Goal: Task Accomplishment & Management: Manage account settings

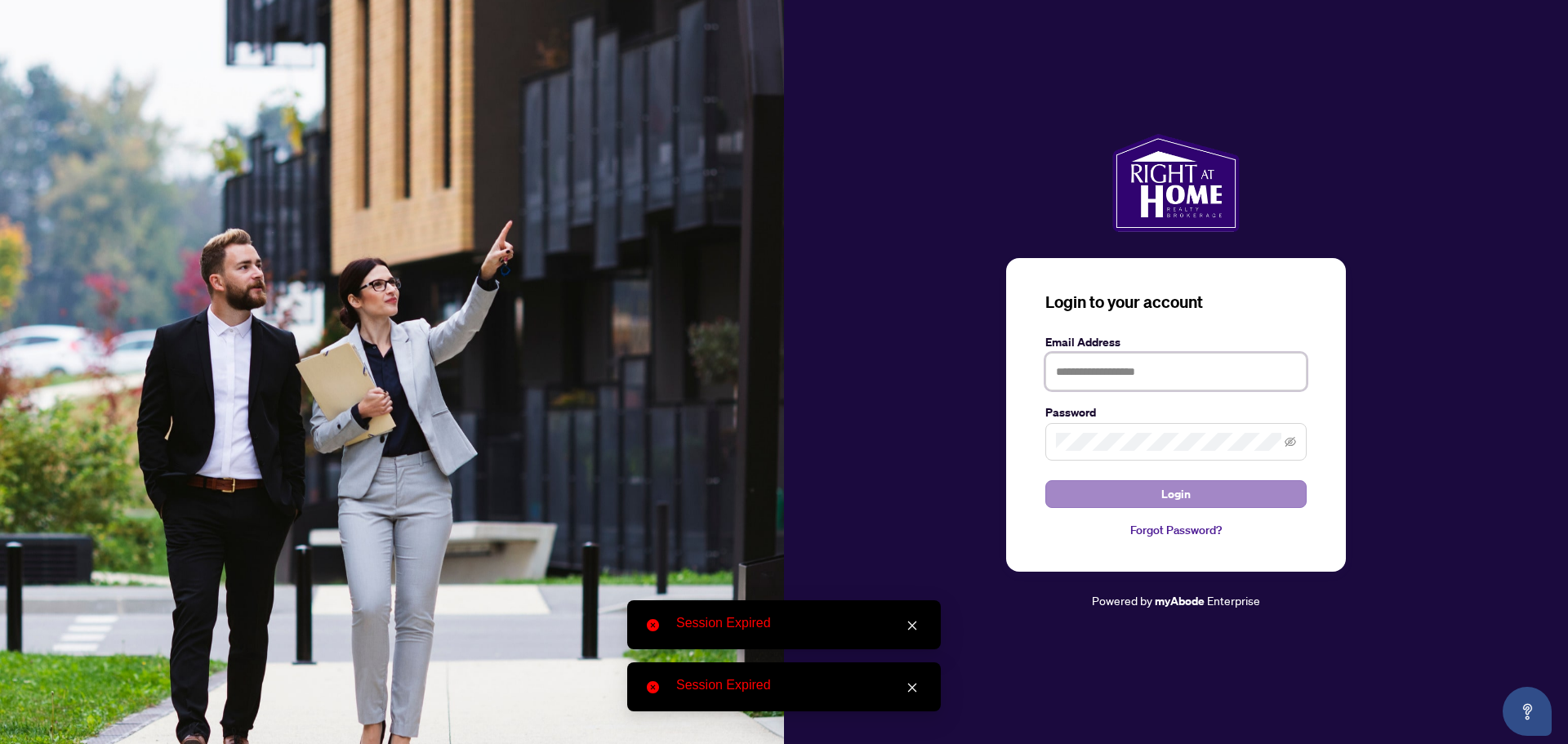
type input "**********"
click at [1191, 497] on button "Login" at bounding box center [1176, 494] width 261 height 27
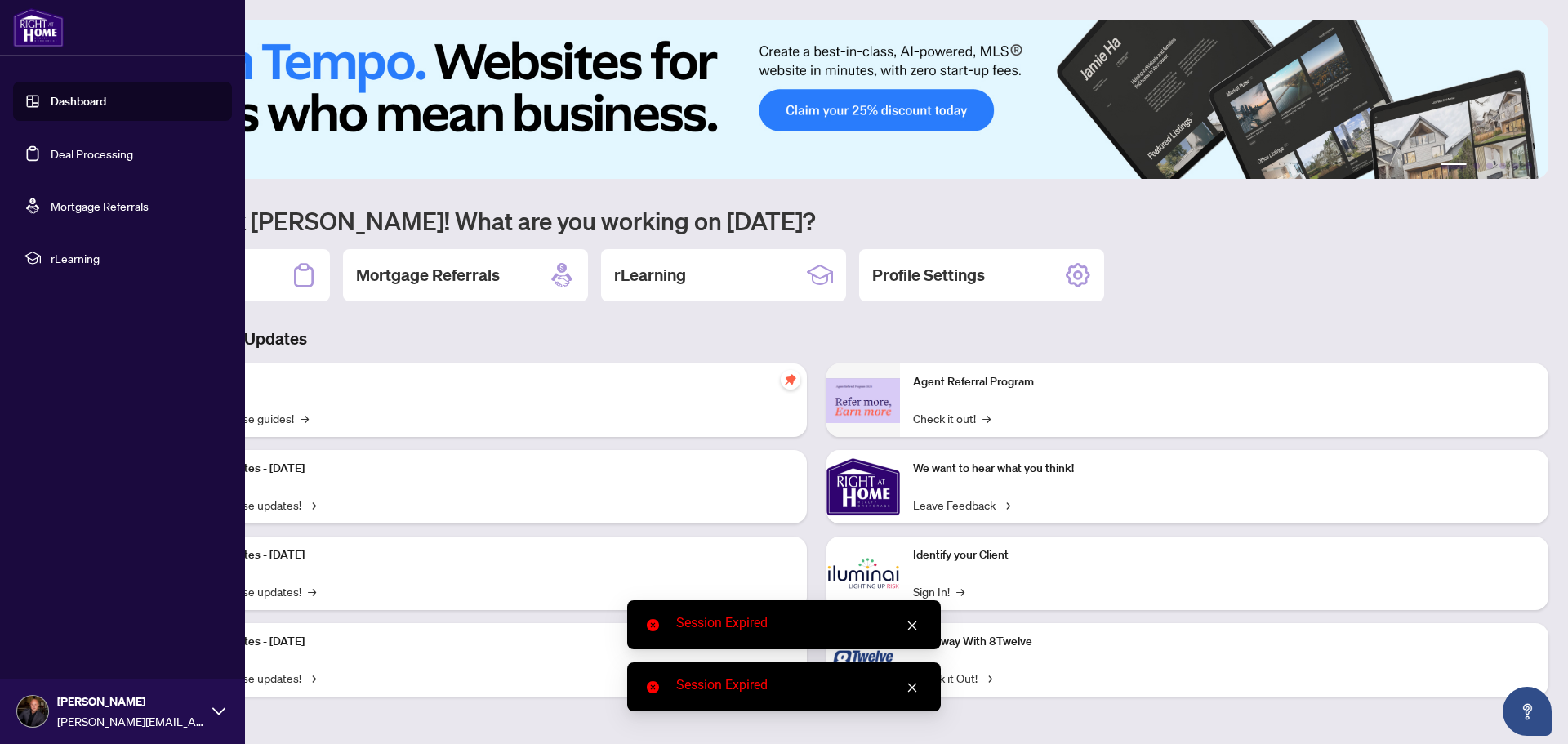
click at [51, 156] on link "Deal Processing" at bounding box center [92, 153] width 82 height 15
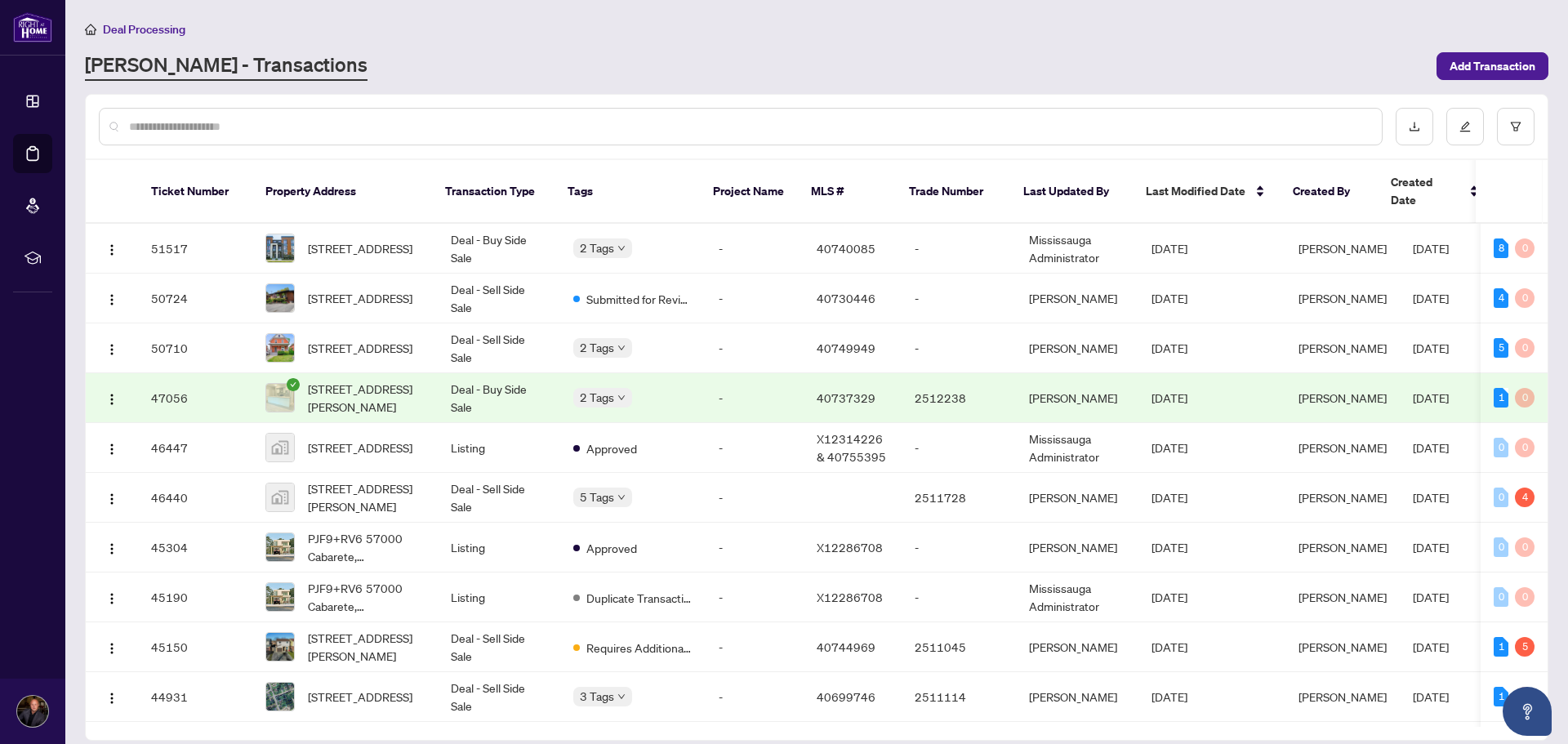
click at [593, 379] on body "Dashboard Deal Processing Mortgage Referrals rLearning Ryan Fogarty Ryan@ryanfo…" at bounding box center [784, 372] width 1568 height 744
click at [343, 289] on span "[STREET_ADDRESS]" at bounding box center [360, 298] width 105 height 18
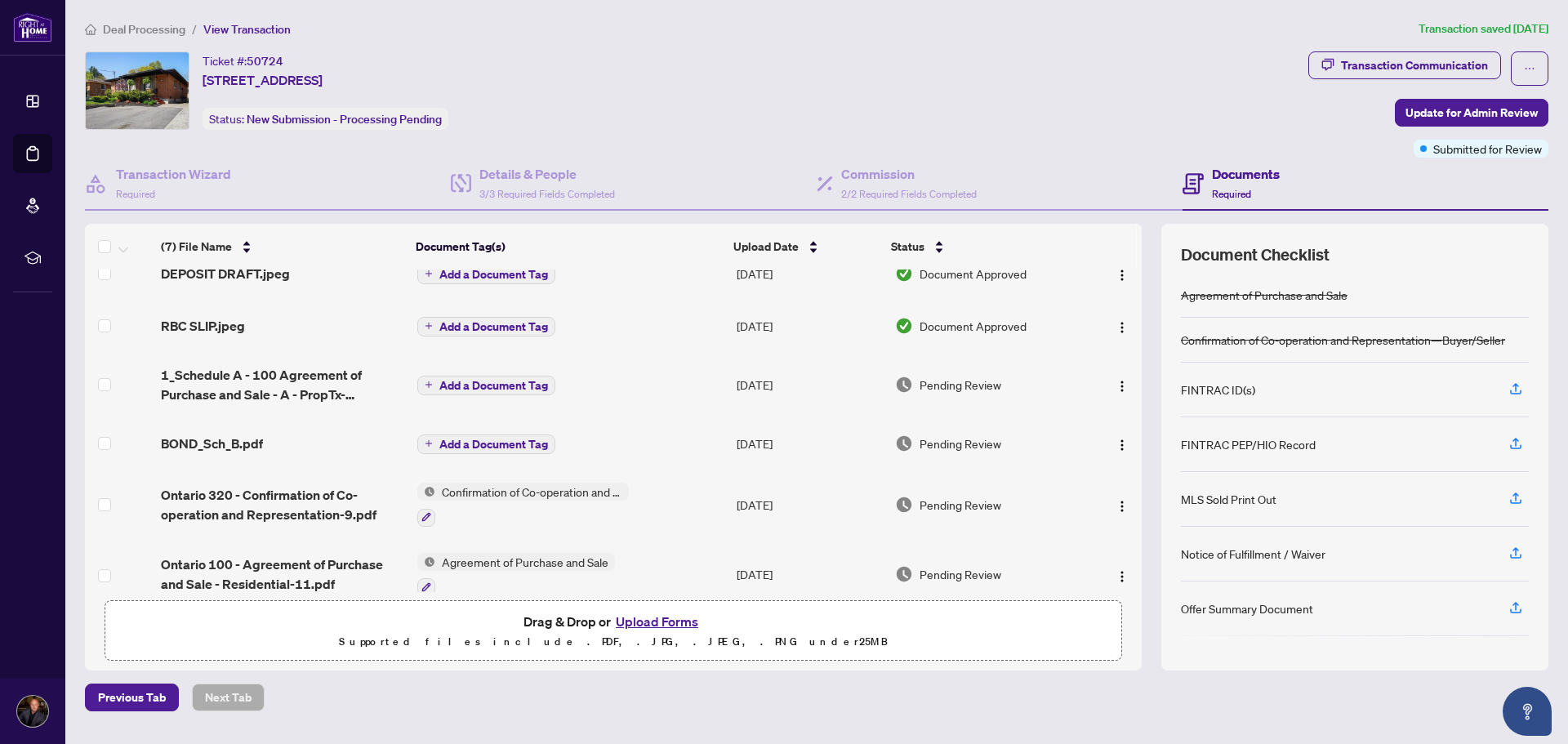
scroll to position [112, 0]
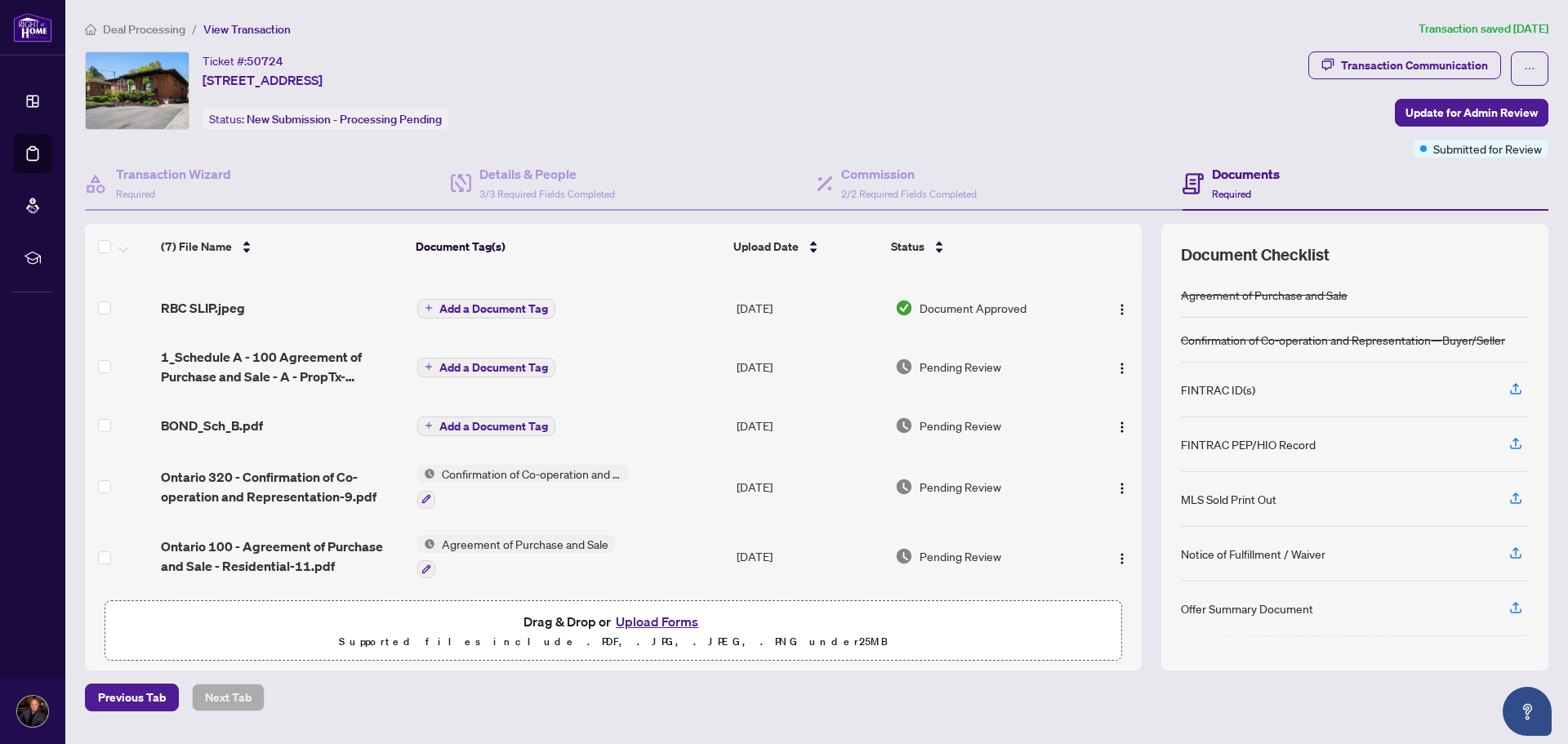
click at [292, 536] on span "Ontario 100 - Agreement of Purchase and Sale - Residential-11.pdf" at bounding box center [282, 556] width 243 height 39
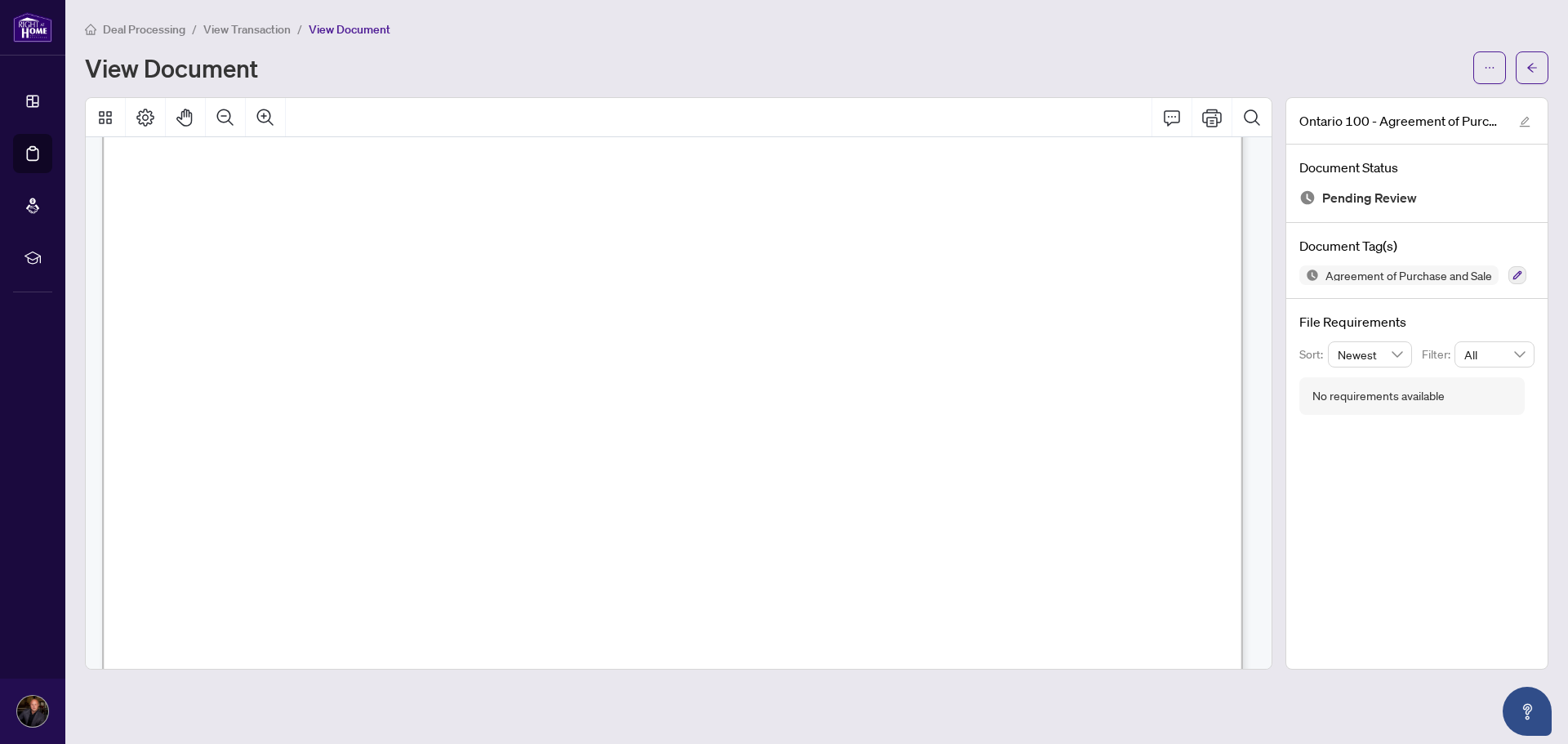
scroll to position [81, 0]
click at [1528, 67] on icon "arrow-left" at bounding box center [1533, 68] width 12 height 12
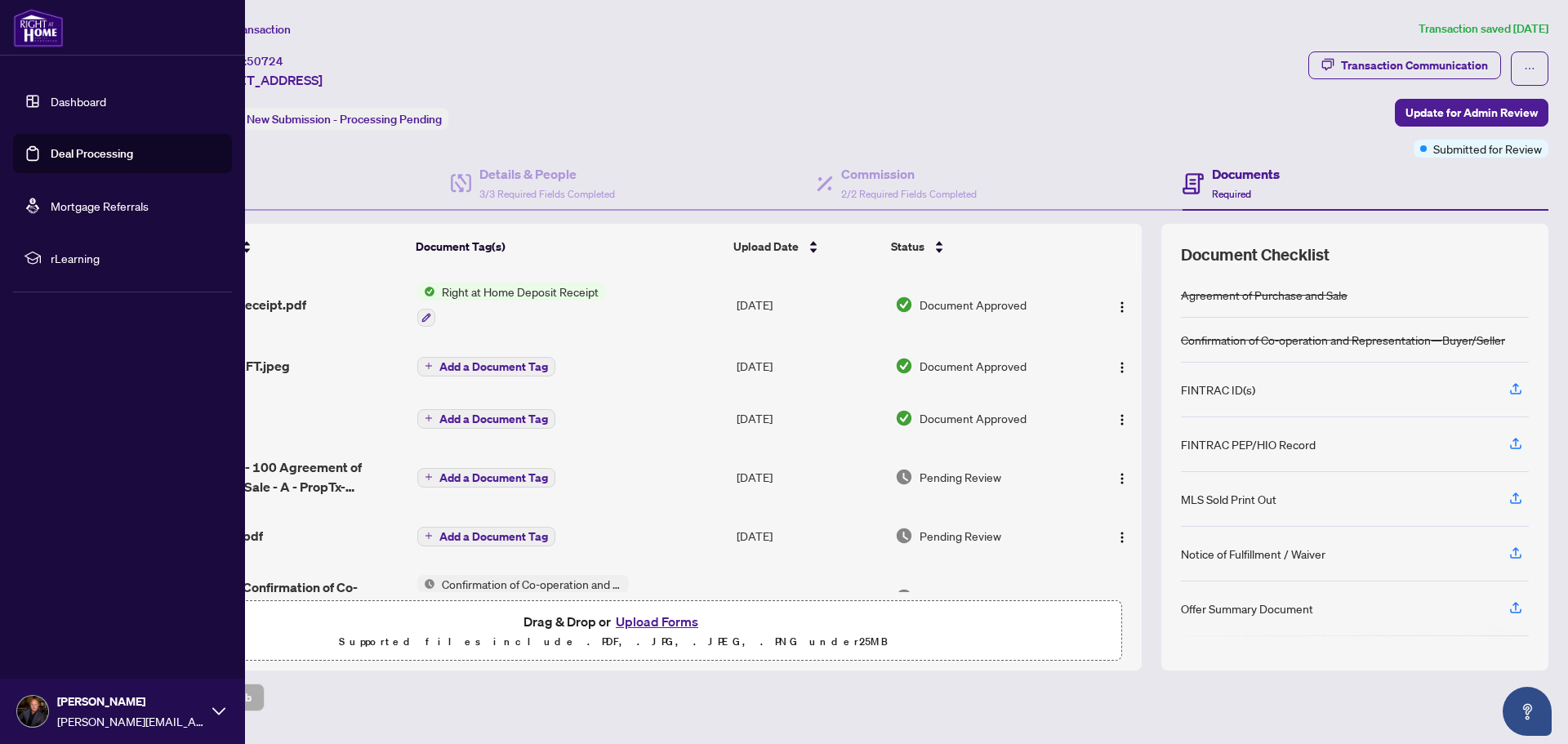
click at [78, 155] on link "Deal Processing" at bounding box center [92, 153] width 82 height 15
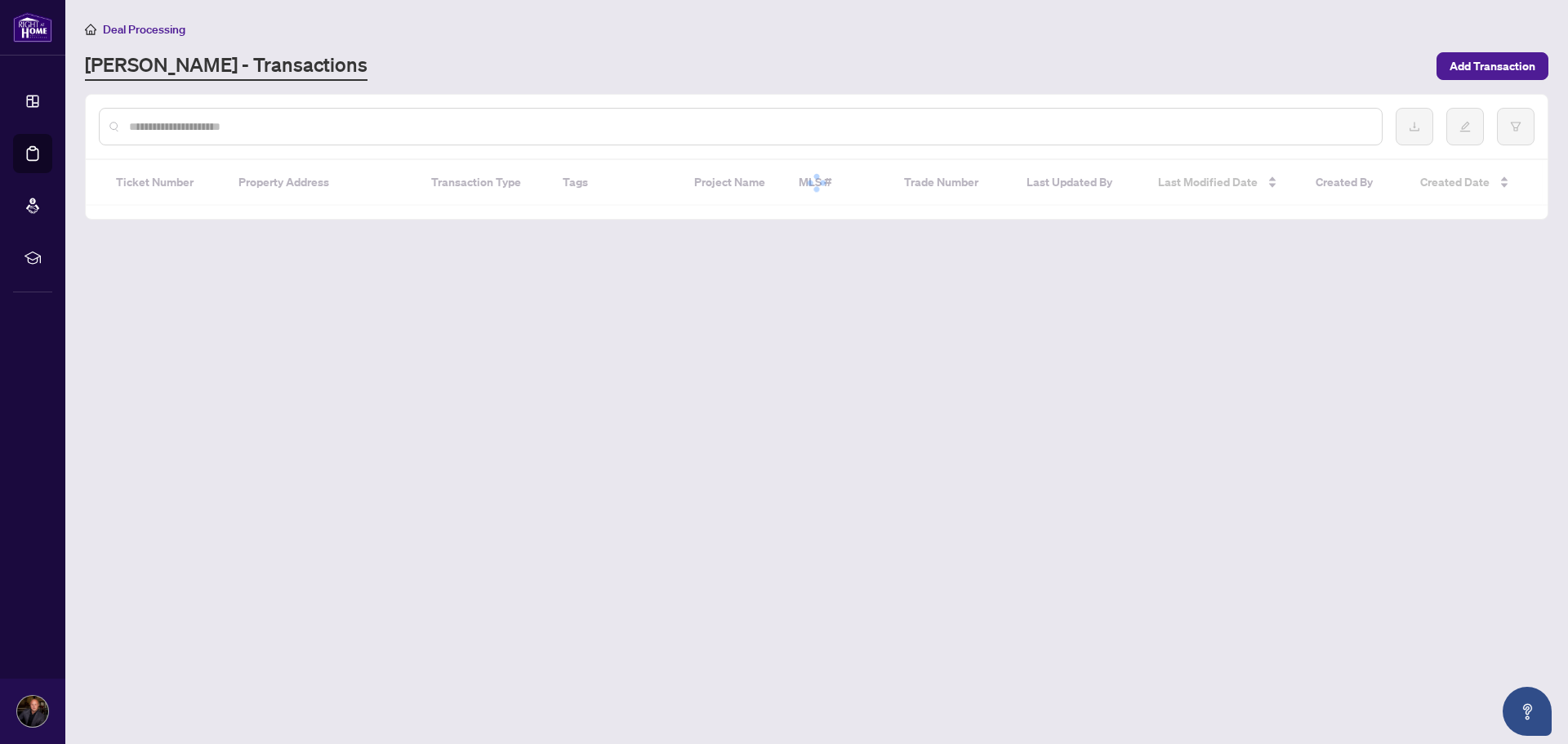
click at [579, 124] on input "text" at bounding box center [749, 126] width 1240 height 18
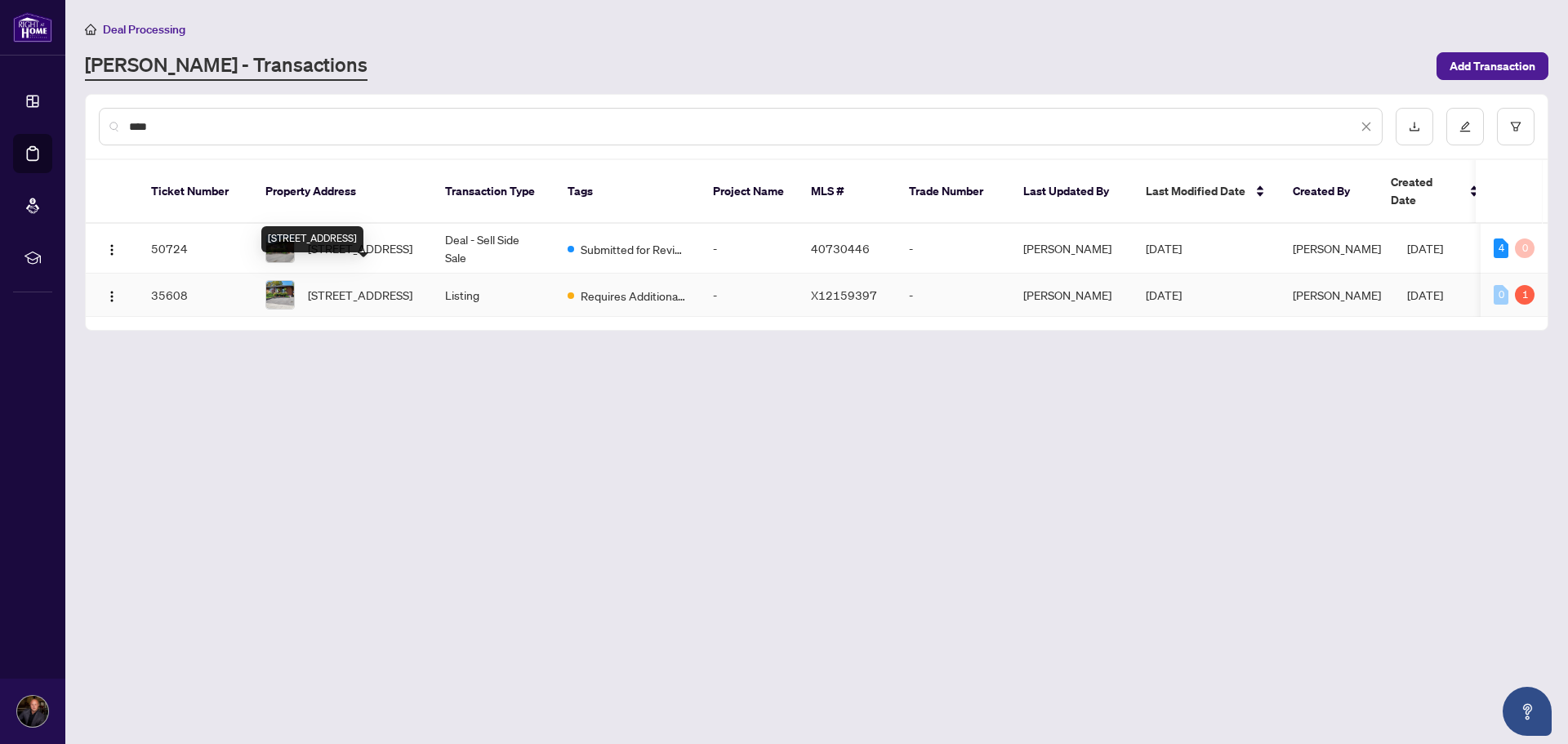
type input "****"
click at [353, 286] on span "45 Bond St, Kitchener, Ontario N2H 4S4, Canada" at bounding box center [360, 295] width 105 height 18
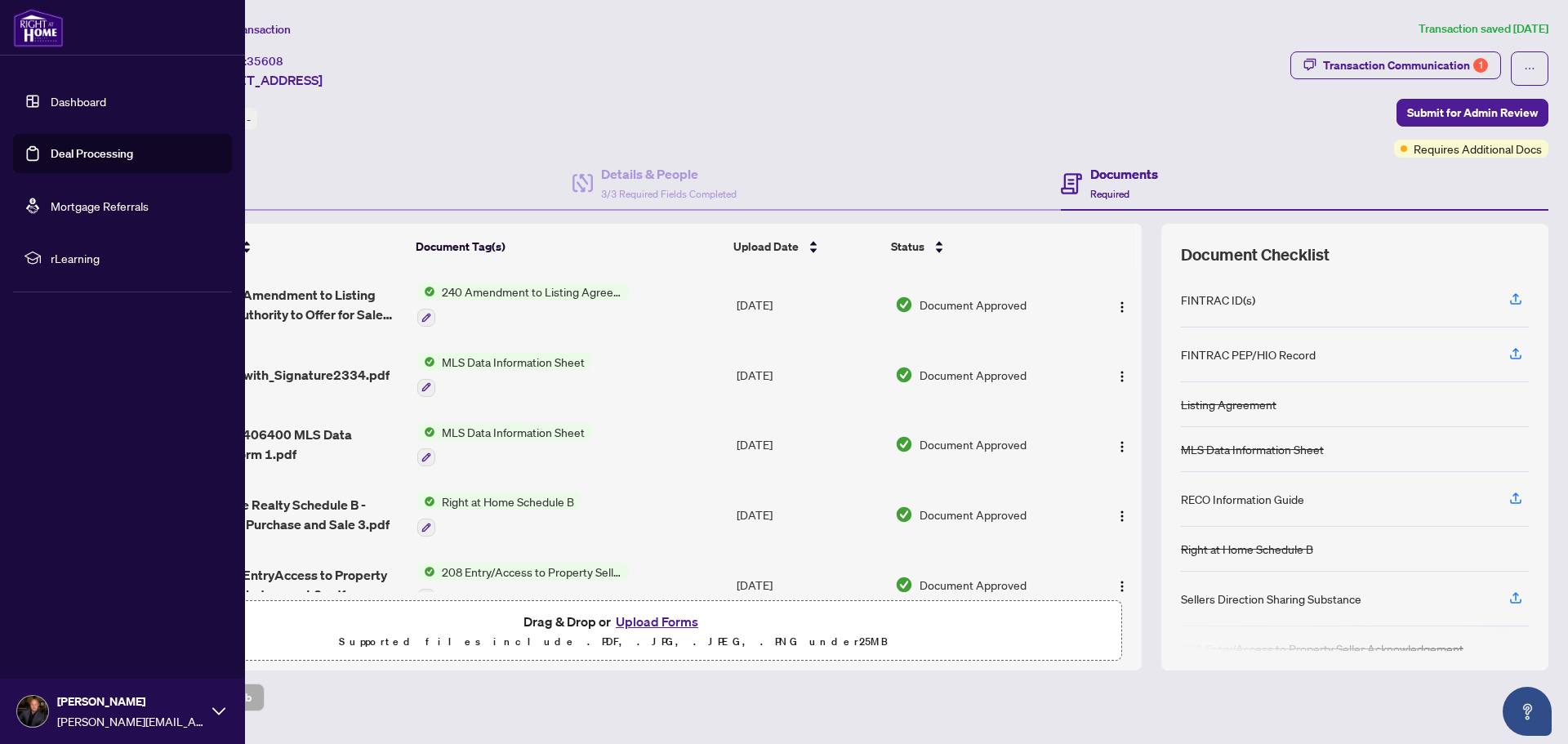
click at [51, 146] on link "Deal Processing" at bounding box center [92, 153] width 82 height 15
click at [51, 161] on link "Deal Processing" at bounding box center [92, 153] width 82 height 15
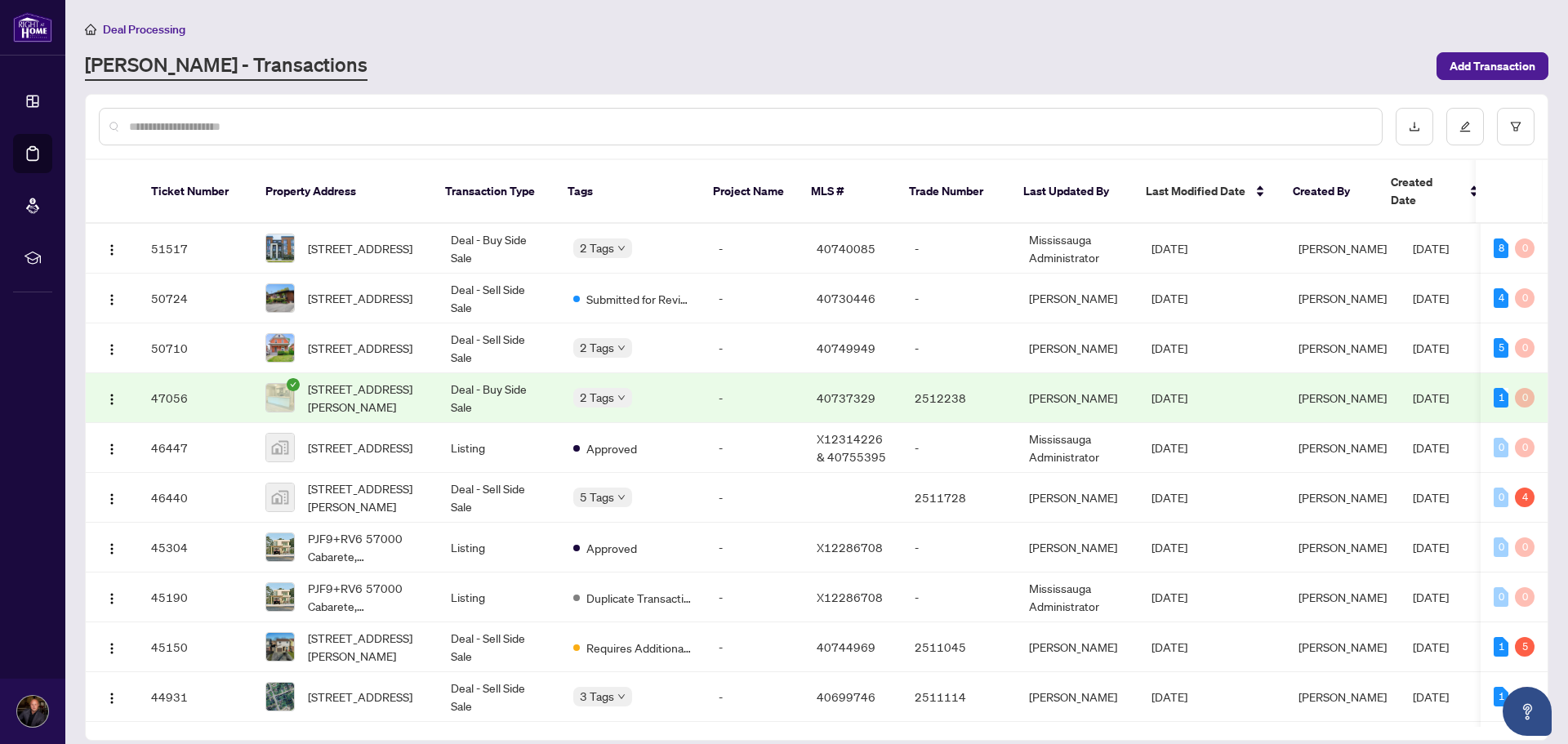
click at [403, 117] on input "text" at bounding box center [749, 126] width 1240 height 18
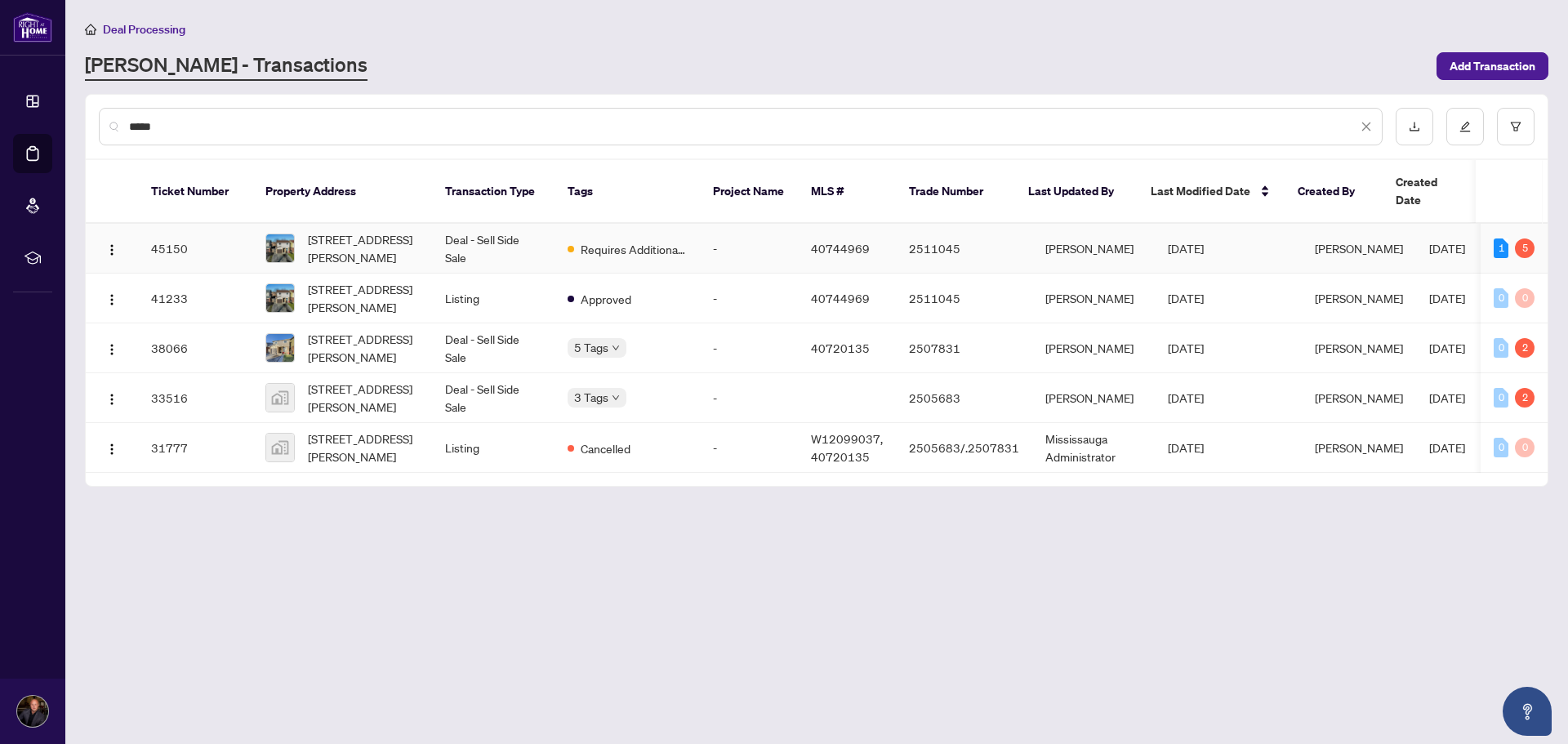
type input "*****"
click at [353, 230] on span "[STREET_ADDRESS][PERSON_NAME]" at bounding box center [364, 248] width 112 height 36
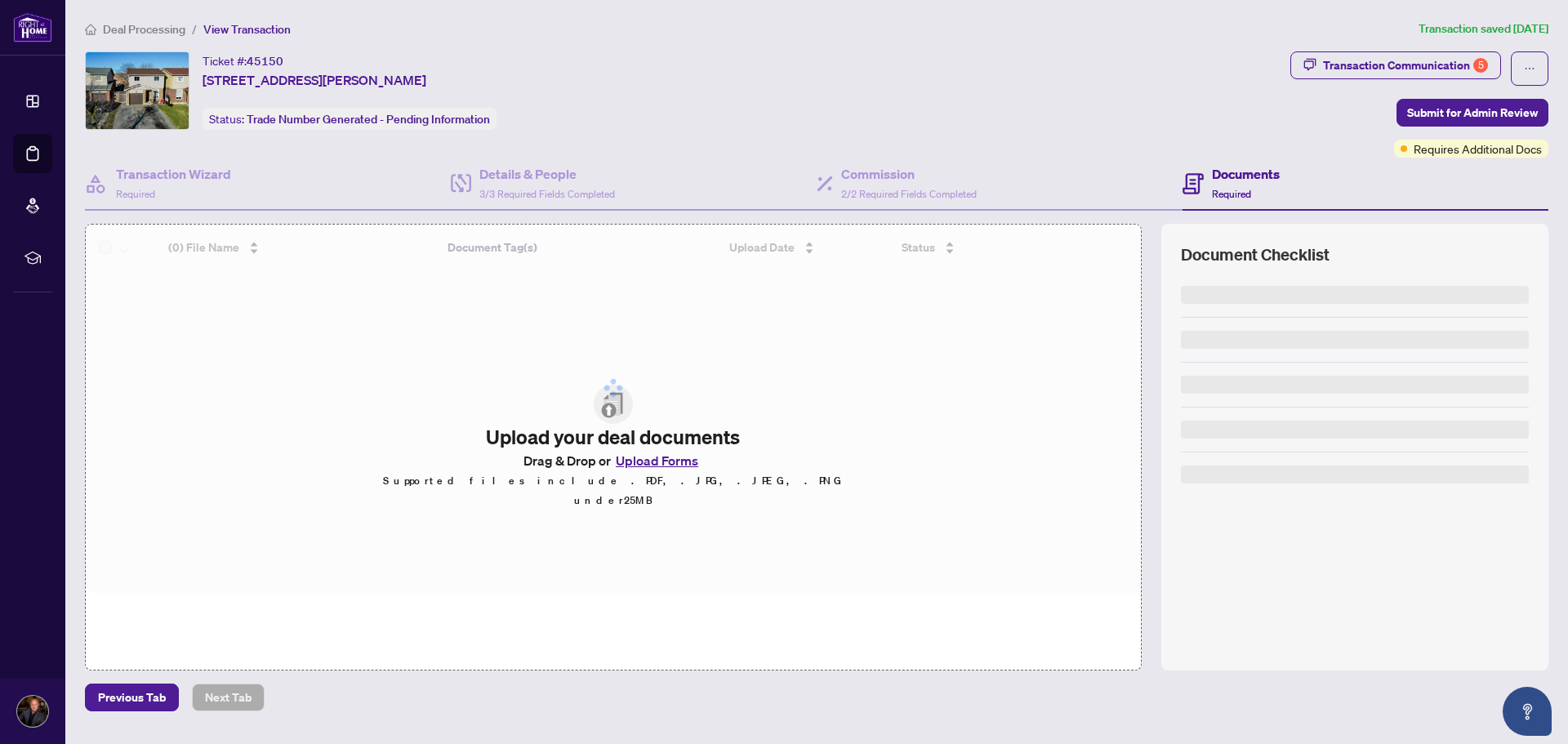
click at [1430, 51] on div "Deal Processing / View Transaction Transaction saved [DATE] Ticket #: 45150 [ST…" at bounding box center [816, 365] width 1477 height 692
click at [1427, 57] on div "Transaction Communication 5" at bounding box center [1406, 65] width 165 height 26
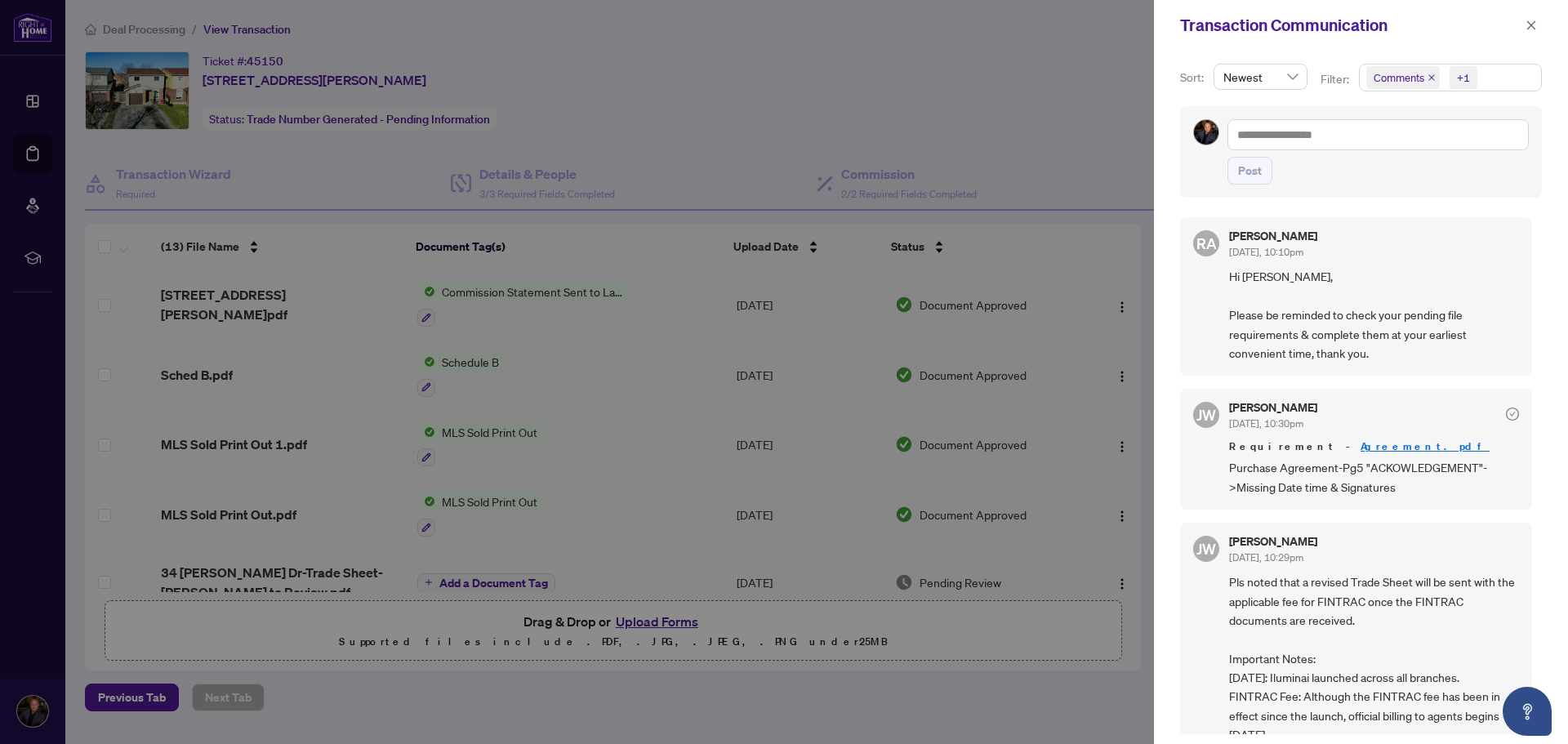
click at [997, 106] on div at bounding box center [784, 372] width 1568 height 744
click at [1388, 345] on span "Hi [PERSON_NAME], Please be reminded to check your pending file requirements & …" at bounding box center [1374, 315] width 290 height 96
drag, startPoint x: 1077, startPoint y: 113, endPoint x: 1275, endPoint y: 91, distance: 199.2
click at [1079, 113] on div at bounding box center [784, 372] width 1568 height 744
click at [1541, 18] on button "button" at bounding box center [1532, 25] width 22 height 20
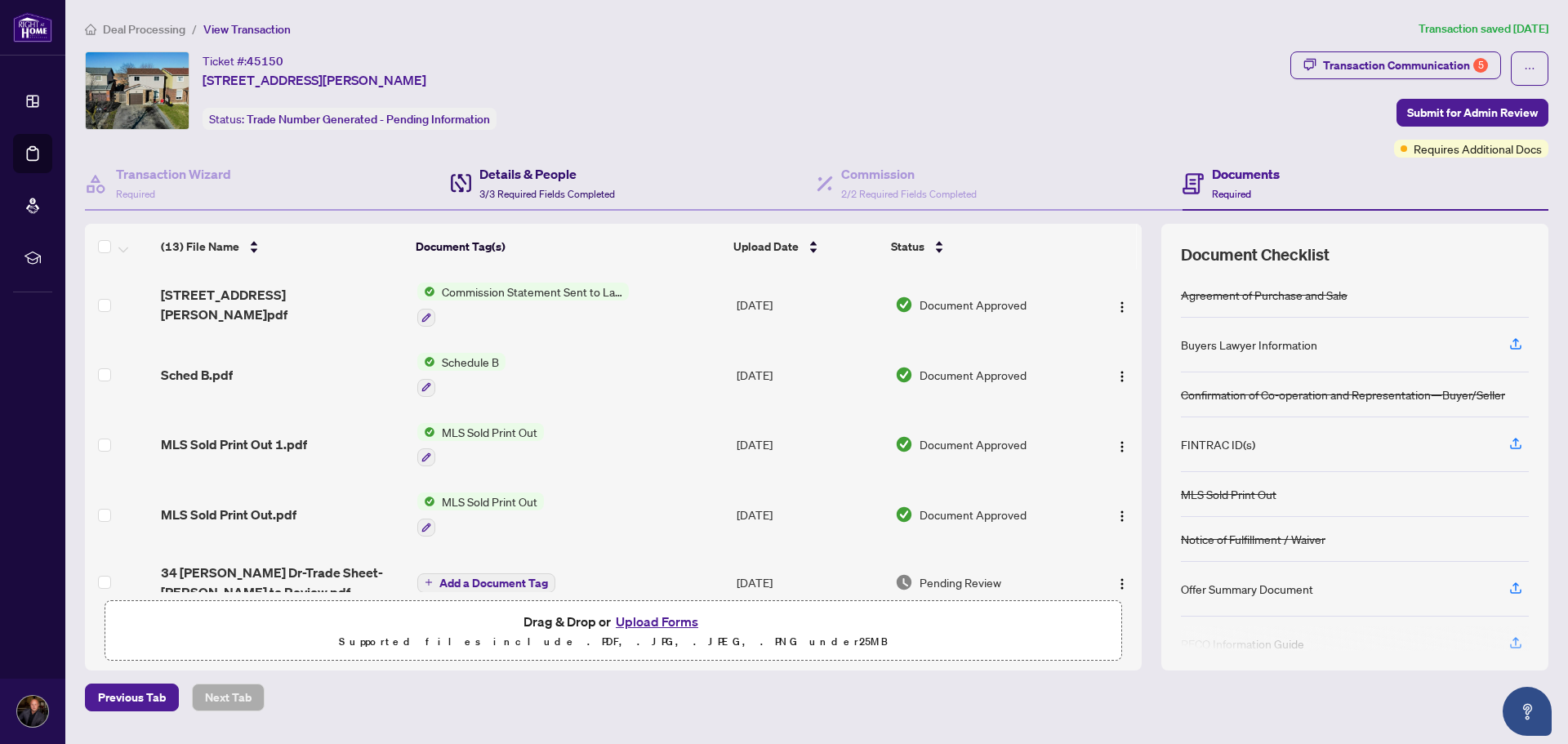
click at [482, 165] on h4 "Details & People" at bounding box center [547, 174] width 136 height 20
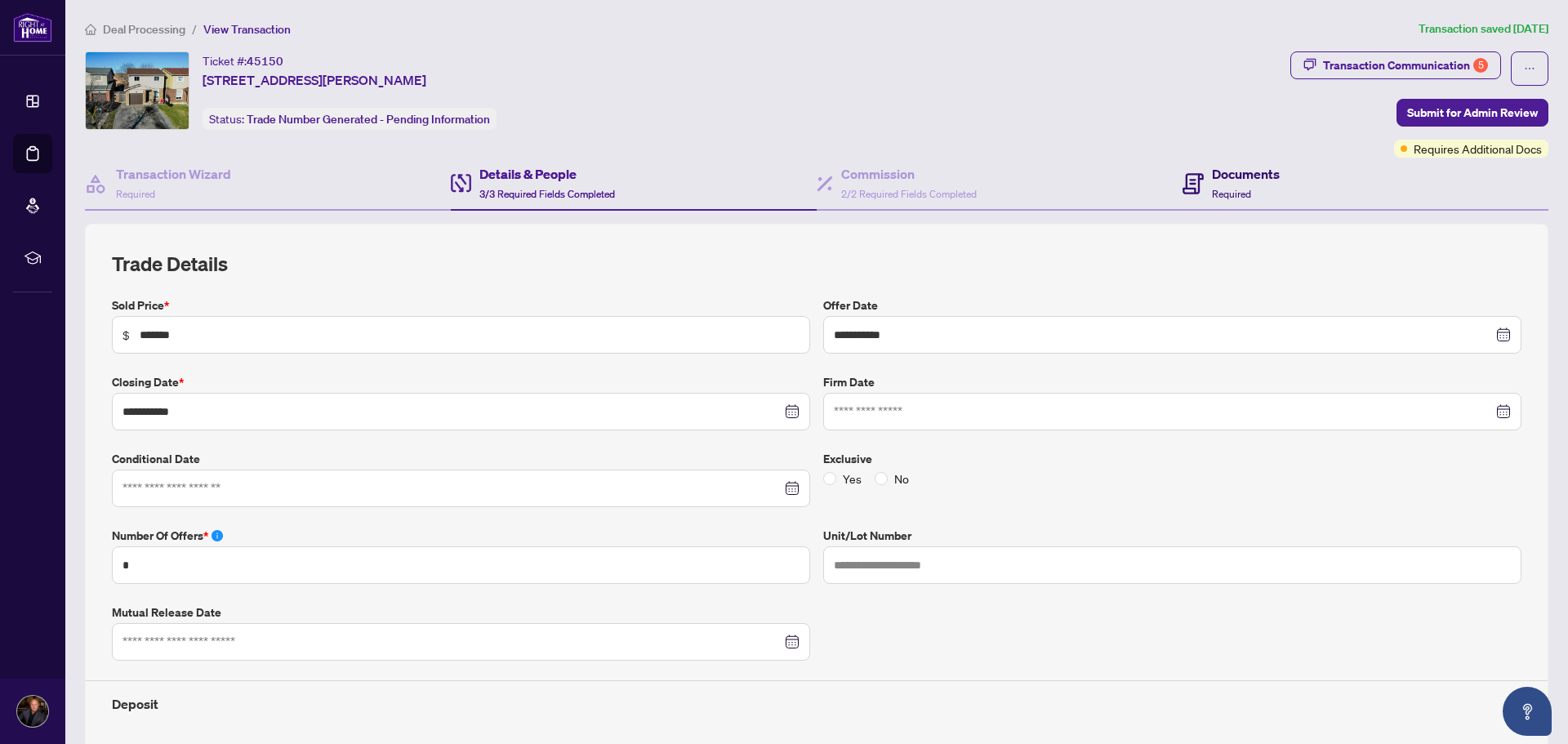
click at [1182, 197] on span at bounding box center [1193, 183] width 22 height 38
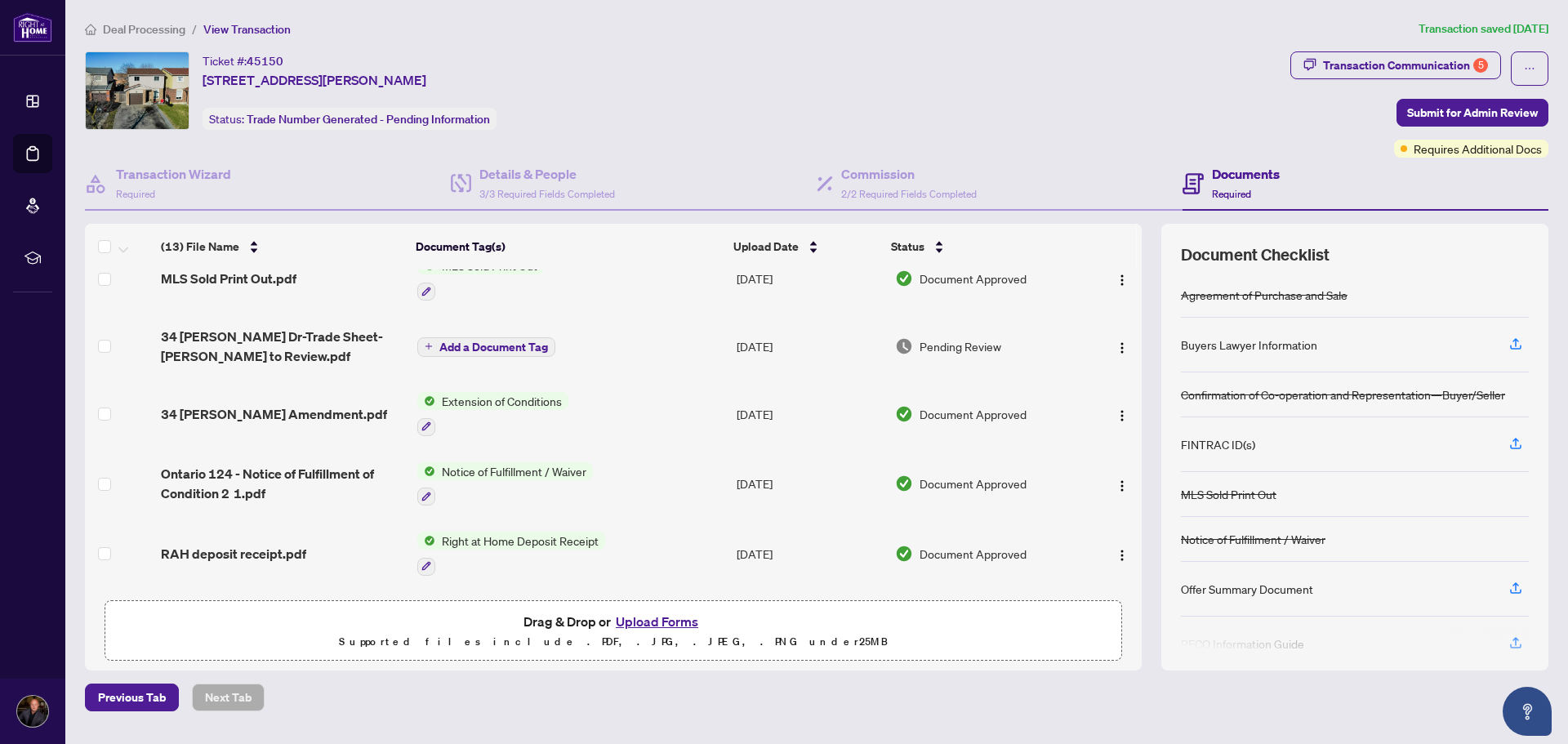
scroll to position [245, 0]
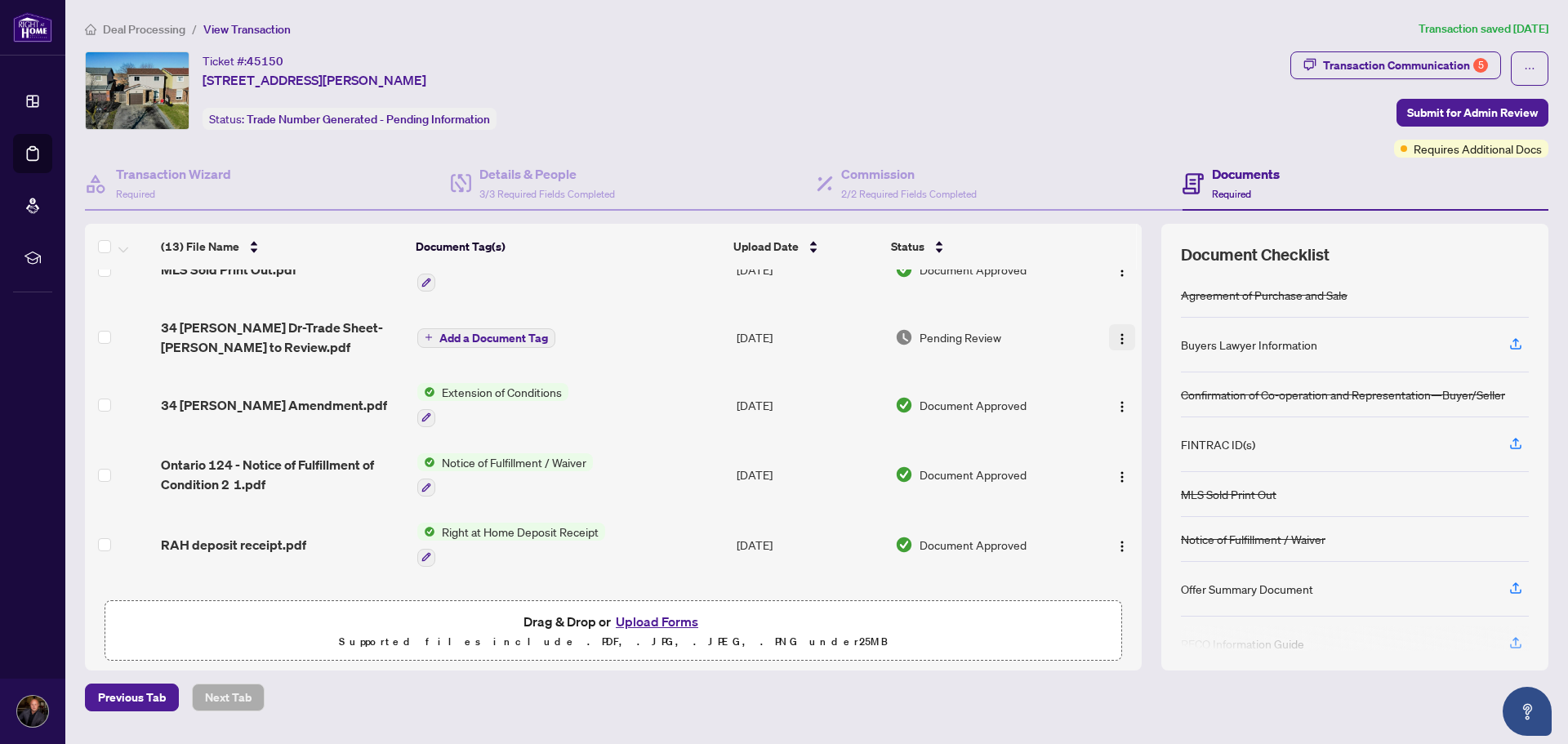
click at [1117, 334] on img "button" at bounding box center [1122, 339] width 13 height 13
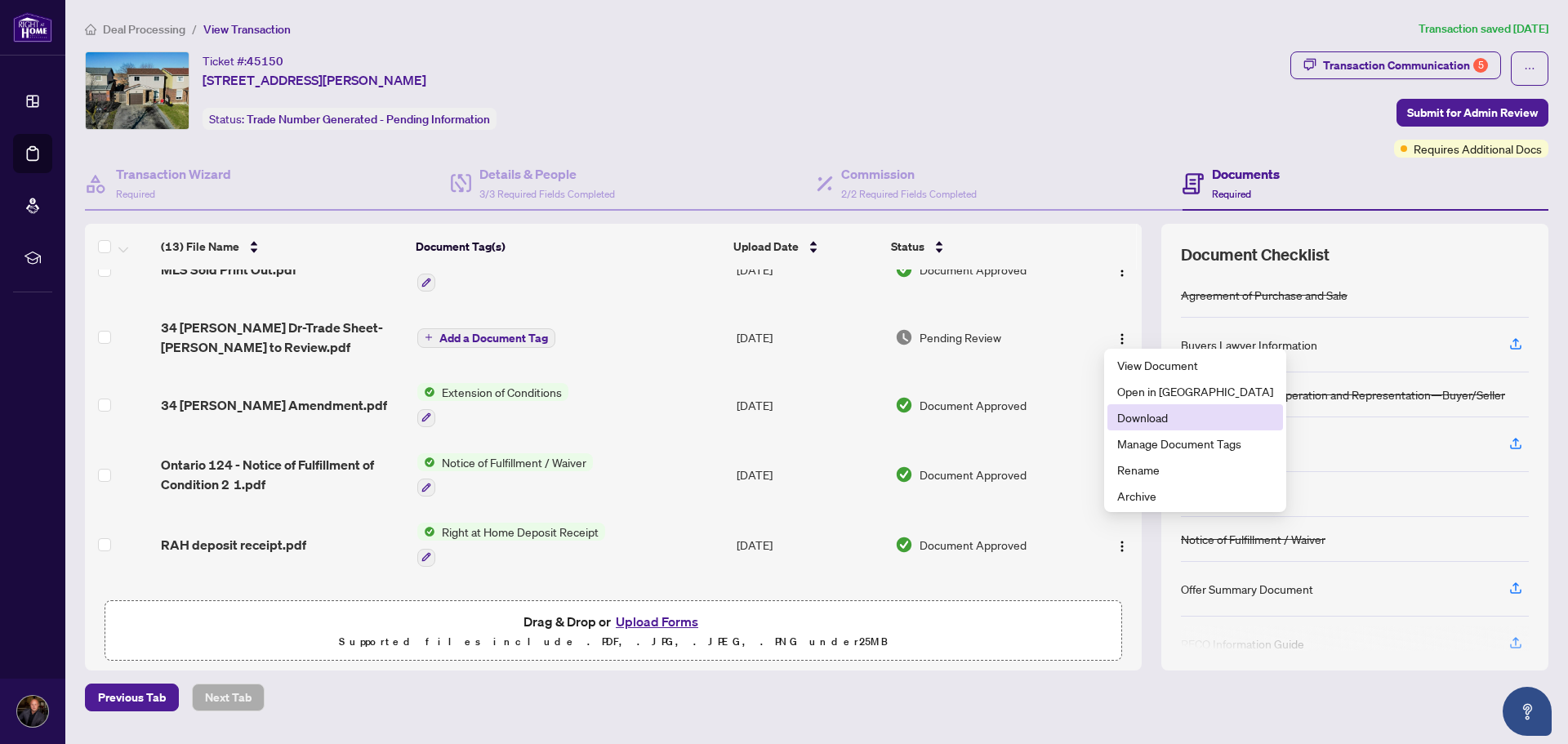
click at [1149, 411] on span "Download" at bounding box center [1195, 417] width 156 height 18
